Goal: Find specific fact: Find specific fact

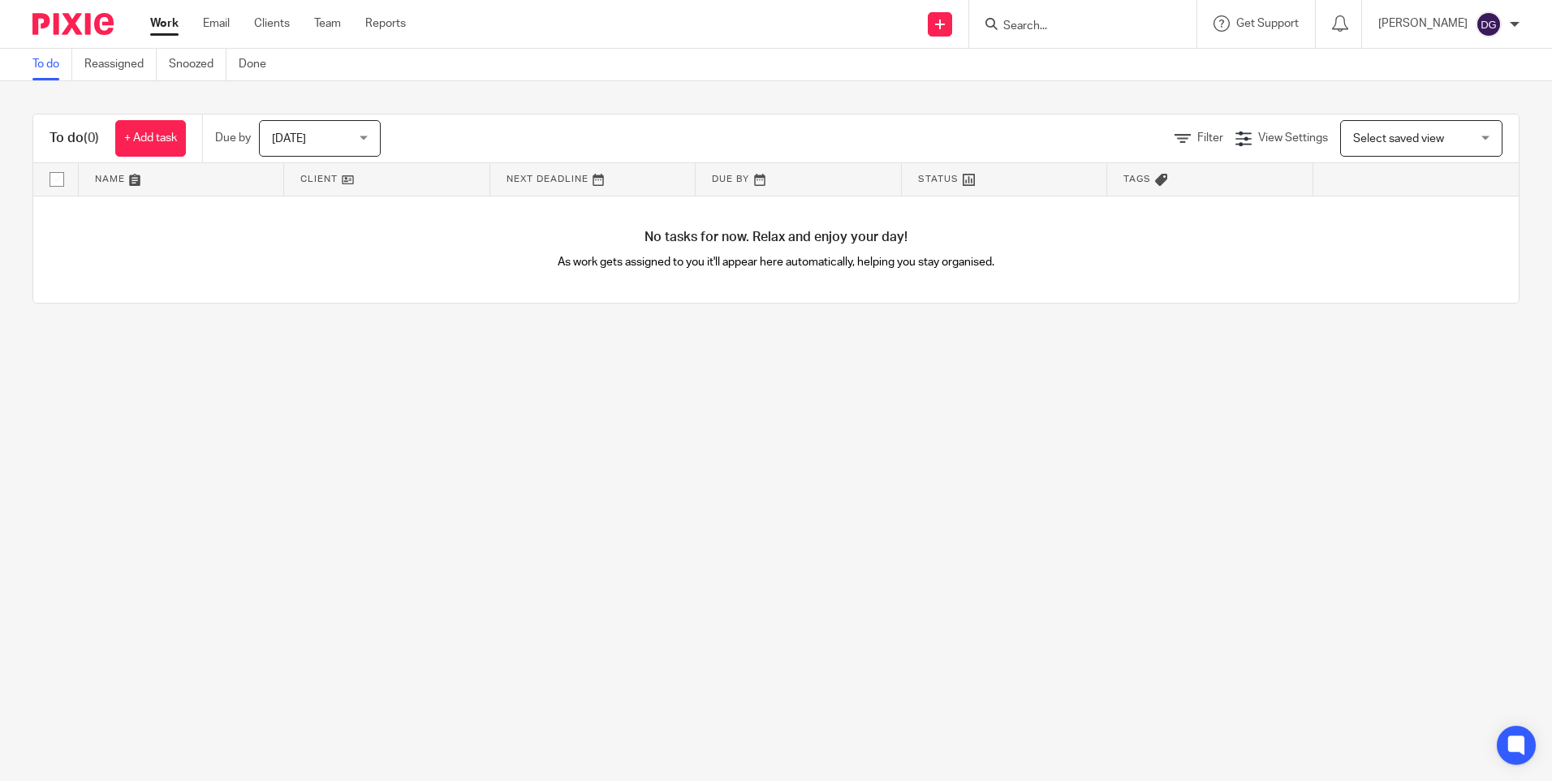
click at [1101, 31] on input "Search" at bounding box center [1075, 26] width 146 height 15
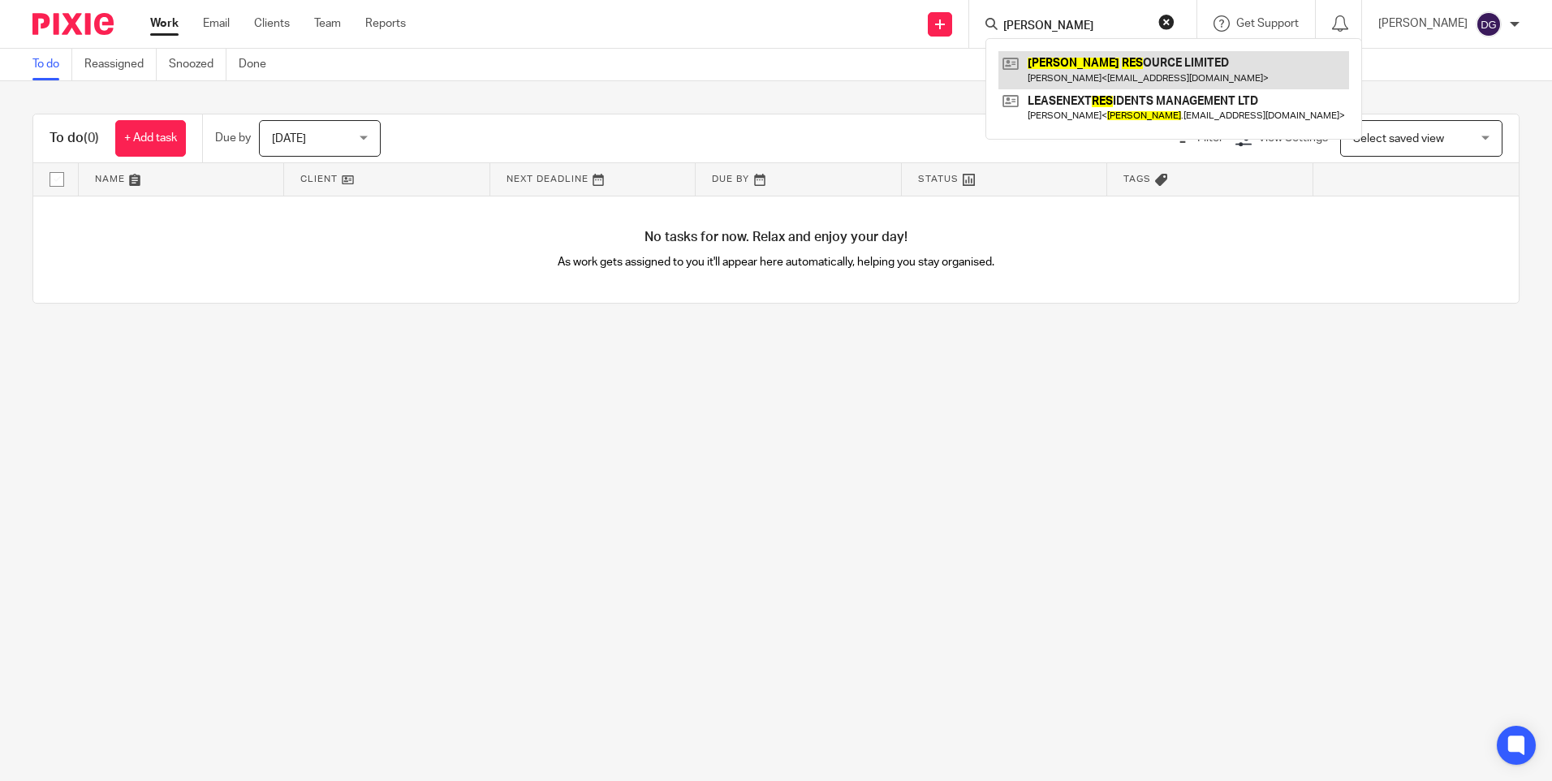
type input "[PERSON_NAME]"
click at [1094, 73] on link at bounding box center [1173, 69] width 351 height 37
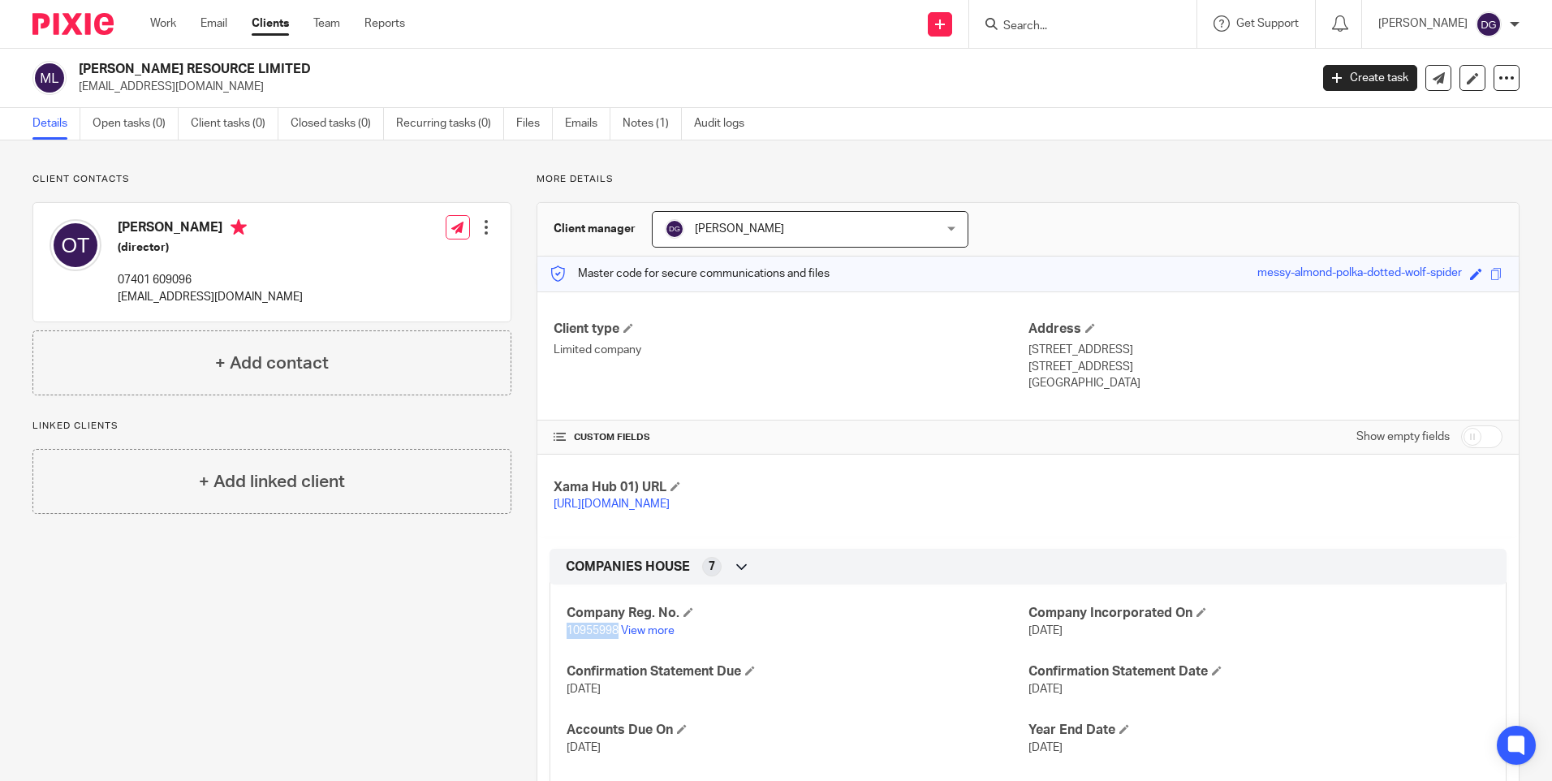
drag, startPoint x: 614, startPoint y: 648, endPoint x: 561, endPoint y: 642, distance: 53.1
click at [561, 642] on div "Company Reg. No. 10955998 View more Company Incorporated On [DATE] Confirmation…" at bounding box center [1028, 703] width 957 height 262
copy span "10955998"
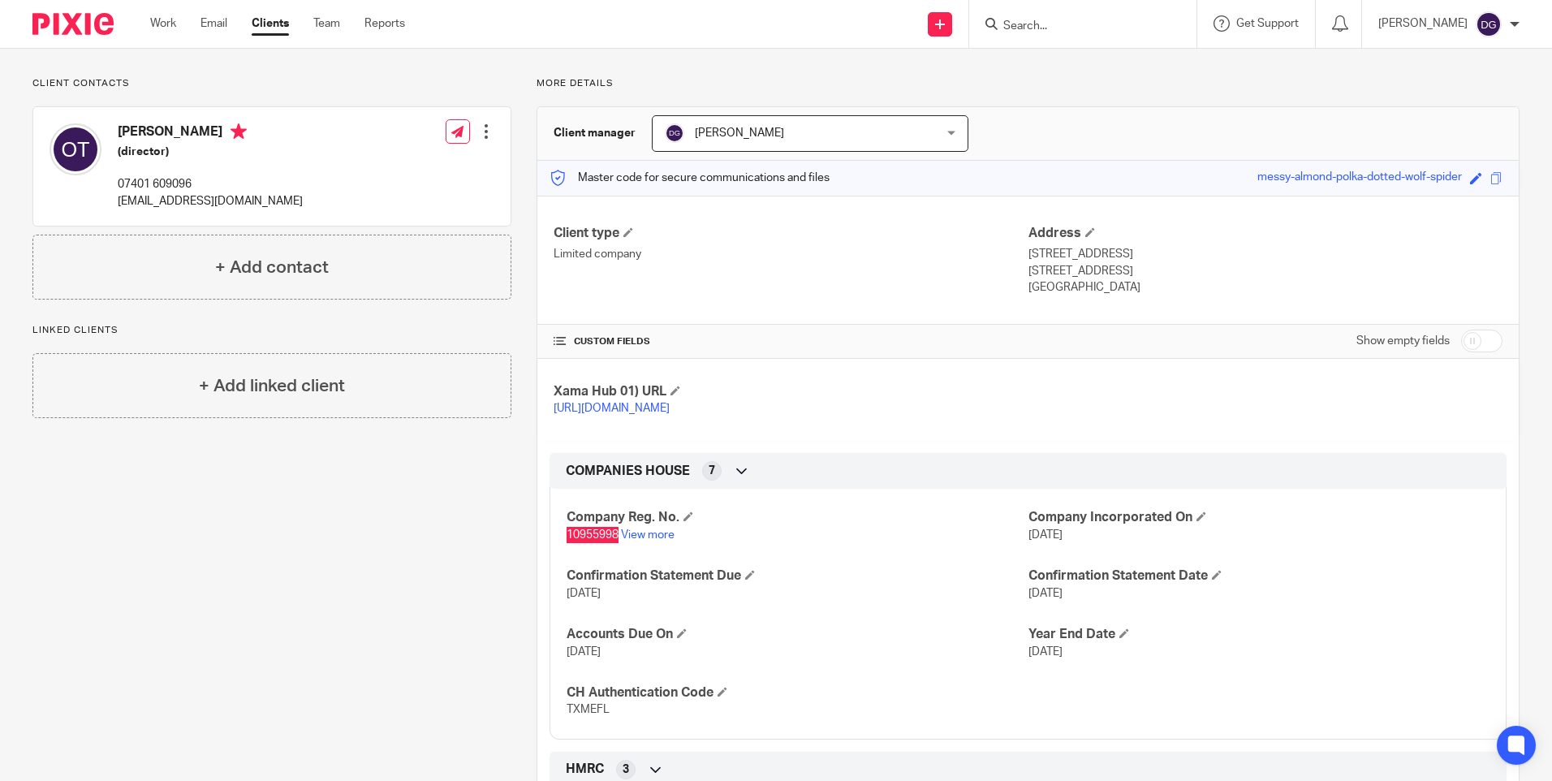
scroll to position [244, 0]
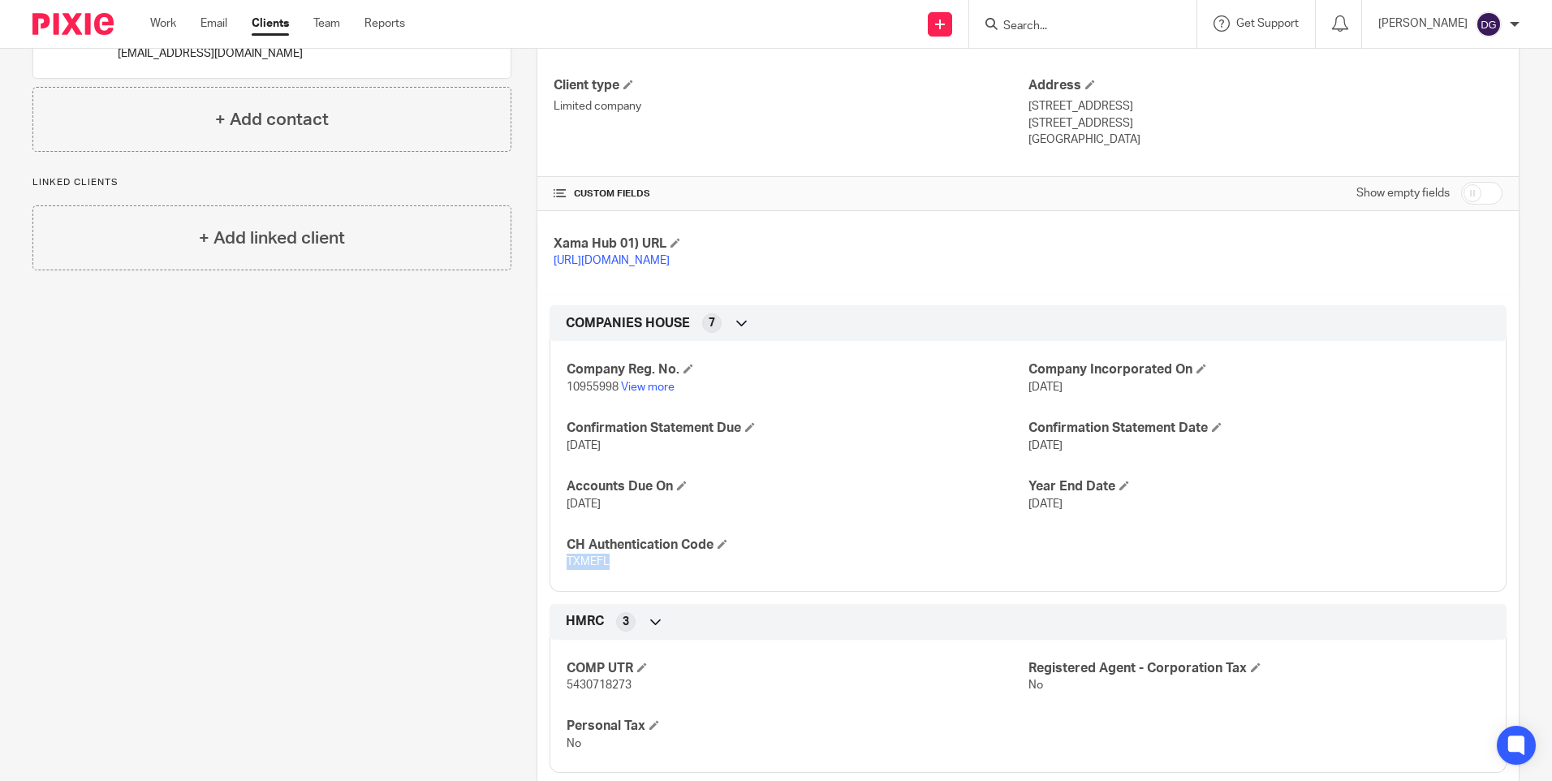
drag, startPoint x: 604, startPoint y: 584, endPoint x: 562, endPoint y: 583, distance: 42.2
click at [562, 583] on div "Company Reg. No. 10955998 View more Company Incorporated On [DATE] Confirmation…" at bounding box center [1028, 460] width 957 height 262
copy span "TXMEFL"
